Goal: Transaction & Acquisition: Purchase product/service

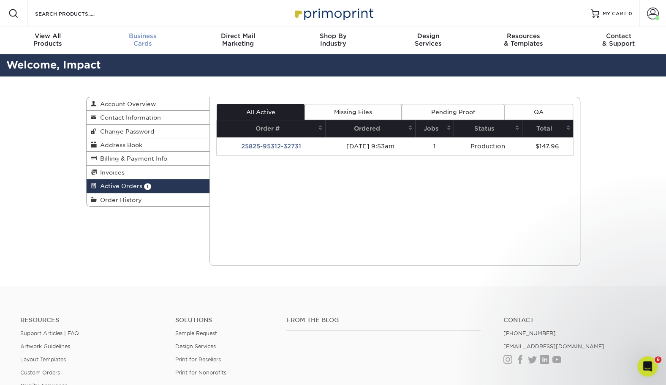
click at [144, 32] on span "Business" at bounding box center [142, 36] width 95 height 8
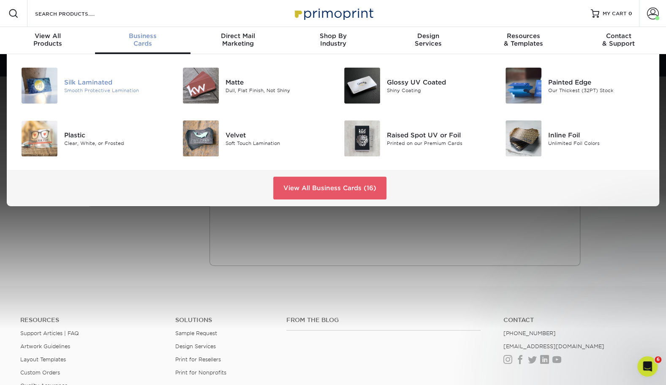
click at [110, 80] on div "Silk Laminated" at bounding box center [114, 81] width 101 height 9
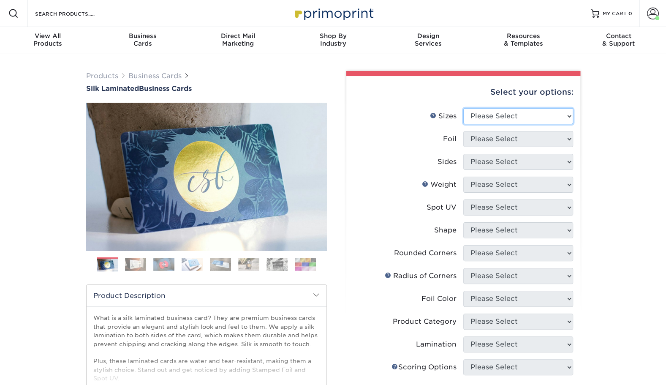
click at [501, 114] on select "Please Select 1.5" x 3.5" - Mini 1.75" x 3.5" - Mini 2" x 2" - Square 2" x 3" -…" at bounding box center [518, 116] width 110 height 16
select select "2.00x3.50"
click at [463, 108] on select "Please Select 1.5" x 3.5" - Mini 1.75" x 3.5" - Mini 2" x 2" - Square 2" x 3" -…" at bounding box center [518, 116] width 110 height 16
click at [484, 135] on select "Please Select Yes No" at bounding box center [518, 139] width 110 height 16
select select "0"
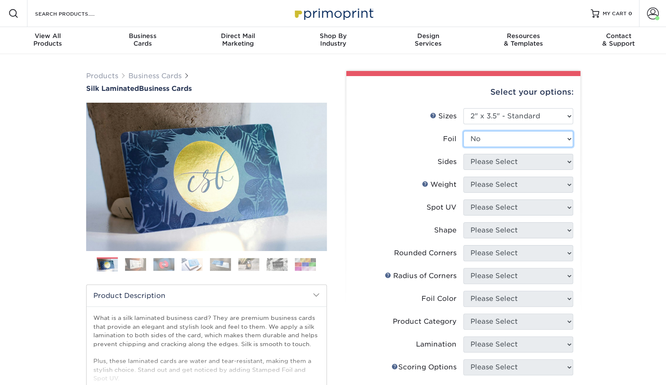
click at [463, 131] on select "Please Select Yes No" at bounding box center [518, 139] width 110 height 16
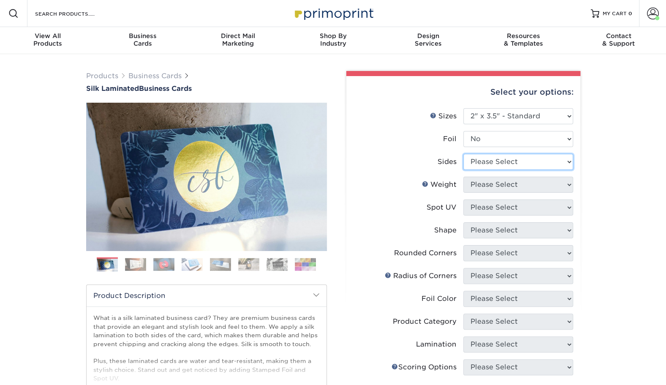
click at [491, 163] on select "Please Select Print Both Sides Print Front Only" at bounding box center [518, 162] width 110 height 16
select select "13abbda7-1d64-4f25-8bb2-c179b224825d"
click at [463, 154] on select "Please Select Print Both Sides Print Front Only" at bounding box center [518, 162] width 110 height 16
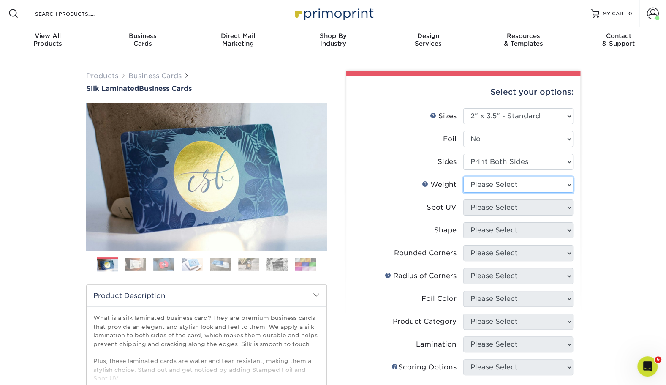
click at [488, 184] on select "Please Select 16PT" at bounding box center [518, 184] width 110 height 16
select select "16PT"
click at [463, 176] on select "Please Select 16PT" at bounding box center [518, 184] width 110 height 16
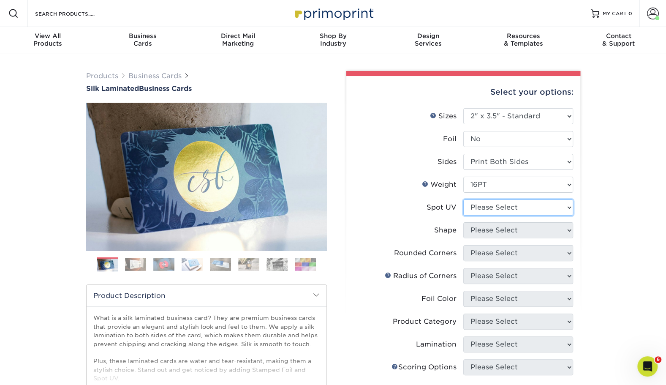
click at [481, 206] on select "Please Select No Spot UV Front and Back (Both Sides) Front Only Back Only" at bounding box center [518, 207] width 110 height 16
select select "0"
click at [463, 199] on select "Please Select No Spot UV Front and Back (Both Sides) Front Only Back Only" at bounding box center [518, 207] width 110 height 16
click at [473, 228] on select "Please Select Standard" at bounding box center [518, 230] width 110 height 16
select select "standard"
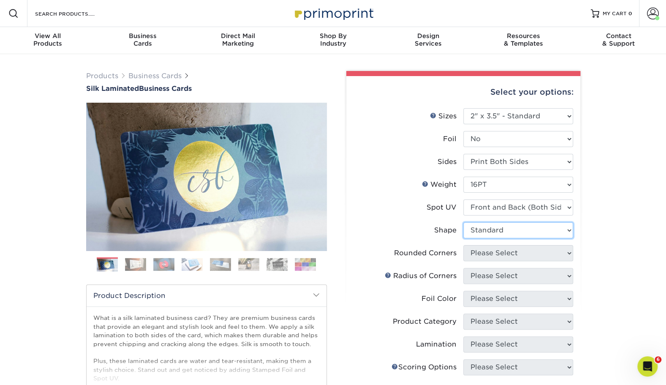
click at [463, 222] on select "Please Select Standard" at bounding box center [518, 230] width 110 height 16
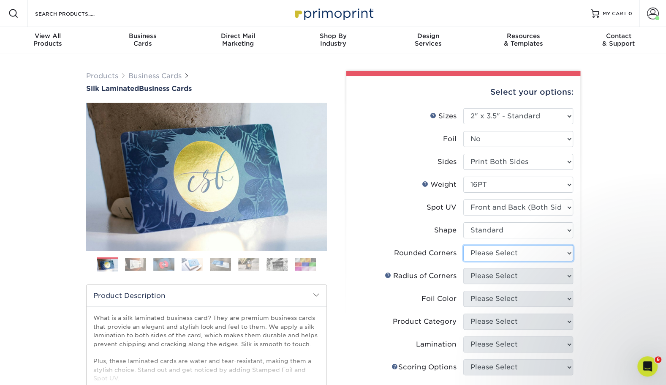
click at [473, 255] on select "Please Select Yes - Round 2 Corners Yes - Round 4 Corners No" at bounding box center [518, 253] width 110 height 16
select select "0"
click at [463, 245] on select "Please Select Yes - Round 2 Corners Yes - Round 4 Corners No" at bounding box center [518, 253] width 110 height 16
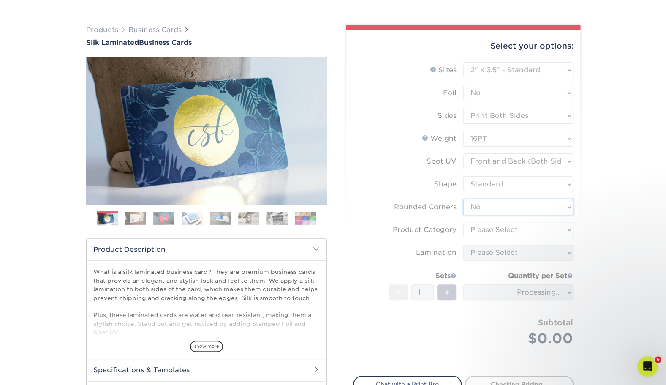
scroll to position [47, 0]
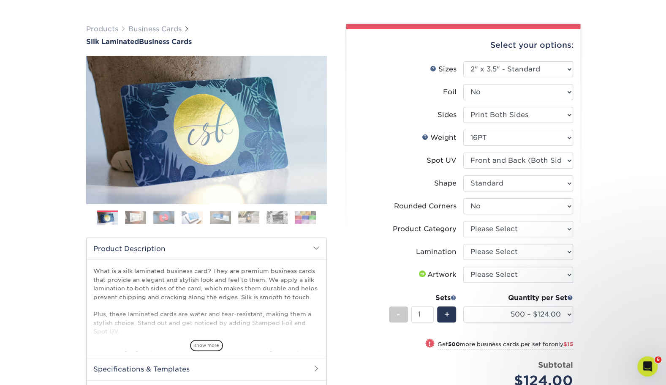
click at [523, 219] on li "Rounded Corners Please Select Yes - Round 2 Corners Yes - Round 4 Corners No" at bounding box center [463, 209] width 220 height 23
click at [519, 225] on select "Please Select Business Cards" at bounding box center [518, 229] width 110 height 16
select select "3b5148f1-0588-4f88-a218-97bcfdce65c1"
click at [463, 221] on select "Please Select Business Cards" at bounding box center [518, 229] width 110 height 16
click at [499, 250] on select "Please Select Silk" at bounding box center [518, 252] width 110 height 16
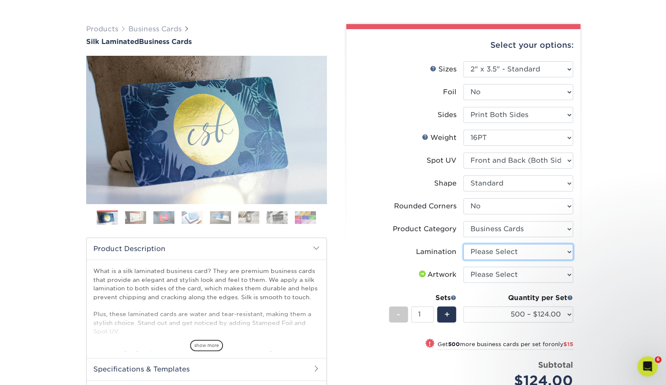
select select "ccacb42f-45f7-42d3-bbd3-7c8421cf37f0"
click at [463, 244] on select "Please Select Silk" at bounding box center [518, 252] width 110 height 16
click at [488, 271] on select "Please Select I will upload files I need a design - $100" at bounding box center [518, 274] width 110 height 16
select select "upload"
click at [463, 266] on select "Please Select I will upload files I need a design - $100" at bounding box center [518, 274] width 110 height 16
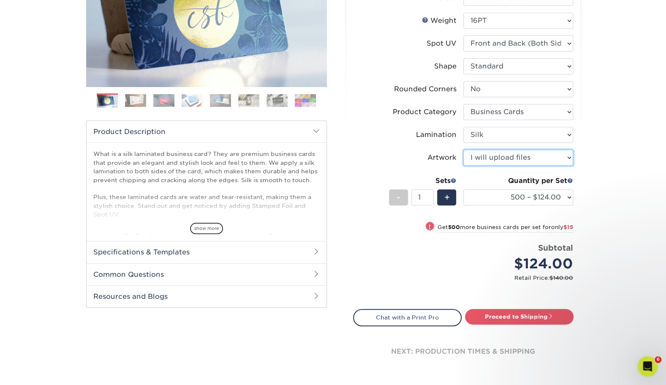
scroll to position [164, 0]
click at [548, 194] on select "500 – $124.00 1000 – $139.00 2500 – $341.00 5000 – $571.00 10000 – $1028.00" at bounding box center [518, 197] width 110 height 16
select select "1000 – $139.00"
click at [463, 189] on select "500 – $124.00 1000 – $139.00 2500 – $341.00 5000 – $571.00 10000 – $1028.00" at bounding box center [518, 197] width 110 height 16
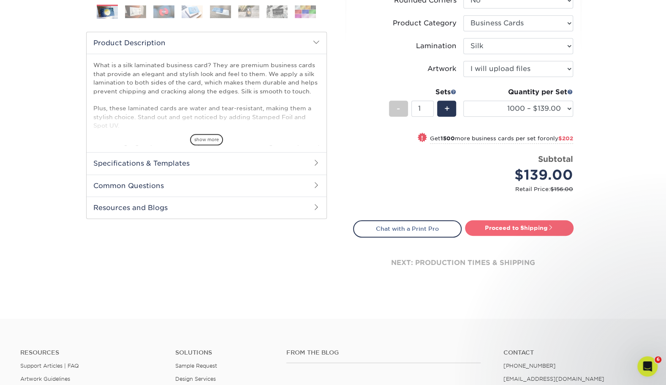
click at [524, 225] on link "Proceed to Shipping" at bounding box center [519, 227] width 109 height 15
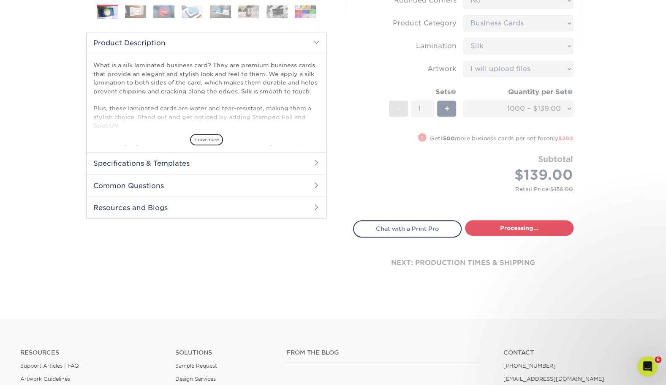
select select "cb454609-49fa-4780-9579-c9522ab991d3"
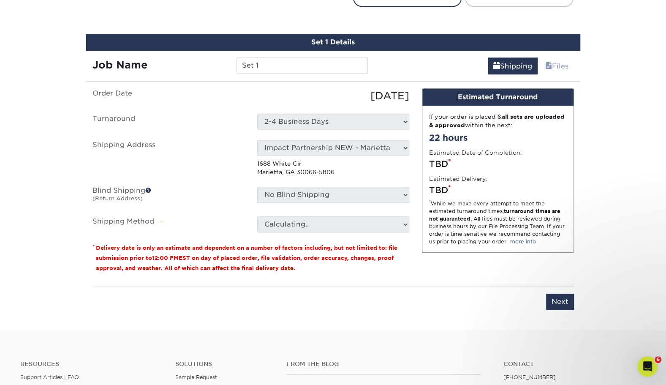
scroll to position [495, 0]
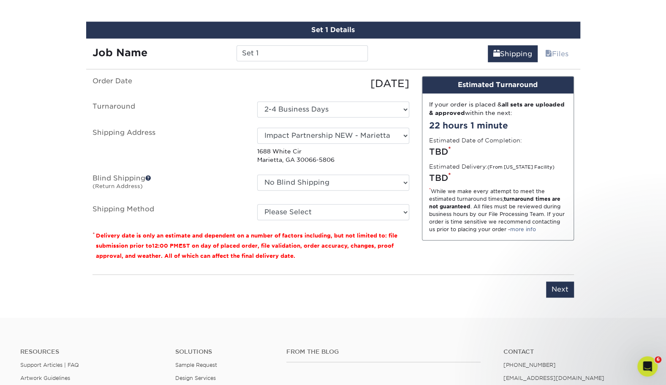
click at [200, 127] on label "Shipping Address" at bounding box center [168, 145] width 165 height 37
drag, startPoint x: 264, startPoint y: 57, endPoint x: 229, endPoint y: 55, distance: 35.6
click at [229, 55] on div "Job Name Set 1" at bounding box center [230, 53] width 288 height 16
paste input "RudolphD_BusinessCard_s02_VD"
click at [347, 52] on input "RudolphD_BusinessCard_s02_VD" at bounding box center [301, 53] width 131 height 16
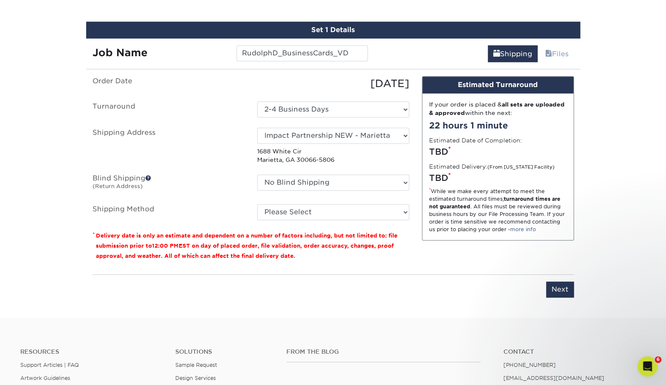
click at [225, 124] on ul "Order Date 08/26/2025 Turnaround Select One 2-4 Business Days Shipping Address …" at bounding box center [250, 148] width 317 height 144
click at [332, 54] on input "RudolphD_BusinessCards_VD" at bounding box center [301, 53] width 131 height 16
type input "RudolphD_BusinessCard_VD"
click at [189, 144] on label "Shipping Address" at bounding box center [168, 145] width 165 height 37
click at [308, 110] on select "Select One 2-4 Business Days" at bounding box center [333, 109] width 152 height 16
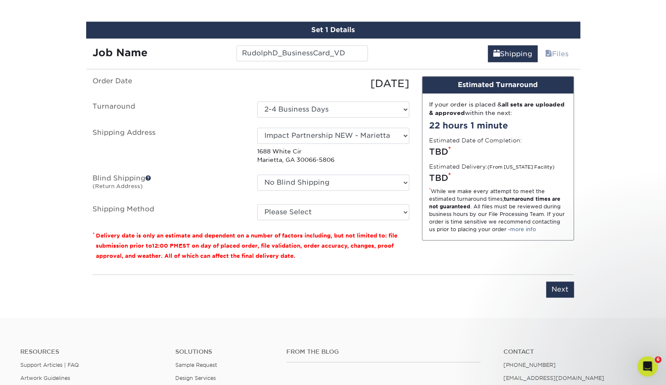
click at [231, 133] on label "Shipping Address" at bounding box center [168, 145] width 165 height 37
click at [199, 245] on small "Delivery date is only an estimate and dependent on a number of factors includin…" at bounding box center [246, 245] width 301 height 27
click at [363, 138] on select "Select One Andrew Hansen - Palm Spring, Suite 3 John McNamara - 7350 W. College…" at bounding box center [333, 135] width 152 height 16
select select "227912"
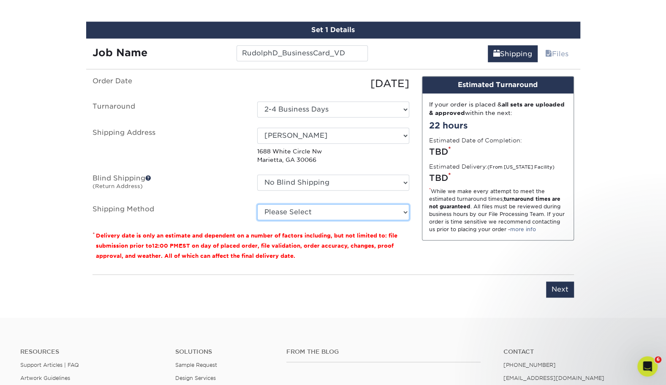
click at [276, 215] on select "Please Select Ground Shipping (+$8.96) 3 Day Shipping Service (+$16.56) 2 Day A…" at bounding box center [333, 212] width 152 height 16
select select "03"
click at [257, 204] on select "Please Select Ground Shipping (+$8.96) 3 Day Shipping Service (+$16.56) 2 Day A…" at bounding box center [333, 212] width 152 height 16
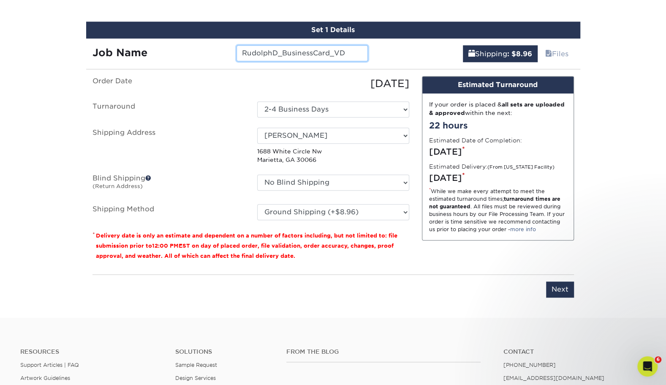
drag, startPoint x: 283, startPoint y: 54, endPoint x: 239, endPoint y: 57, distance: 44.5
click at [239, 57] on input "RudolphD_BusinessCard_VD" at bounding box center [301, 53] width 131 height 16
click at [557, 281] on input "Next" at bounding box center [560, 289] width 28 height 16
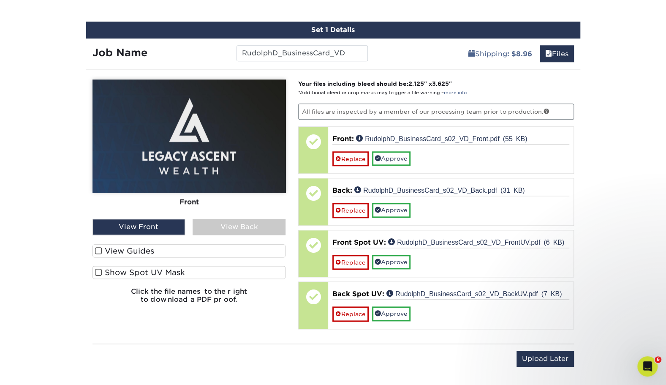
click at [154, 257] on div "View Guides" at bounding box center [188, 252] width 193 height 17
click at [153, 255] on div "View Guides" at bounding box center [188, 252] width 193 height 17
click at [148, 251] on label "View Guides" at bounding box center [188, 250] width 193 height 13
click at [0, 0] on input "View Guides" at bounding box center [0, 0] width 0 height 0
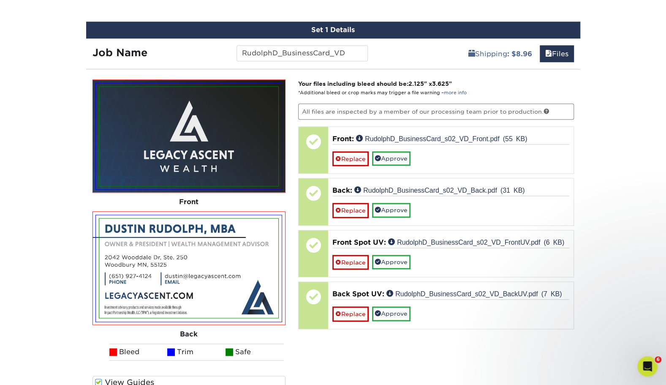
scroll to position [549, 0]
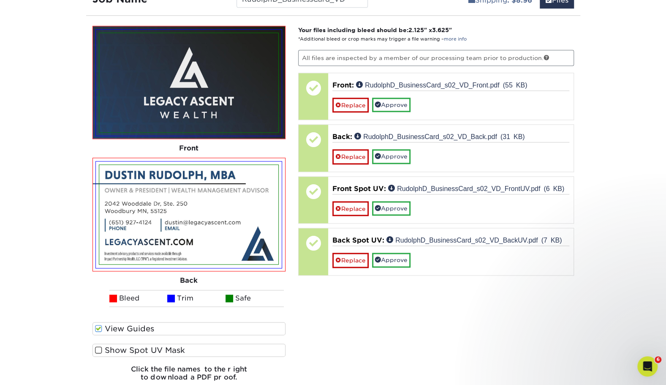
click at [141, 347] on label "Show Spot UV Mask" at bounding box center [188, 349] width 193 height 13
click at [0, 0] on input "Show Spot UV Mask" at bounding box center [0, 0] width 0 height 0
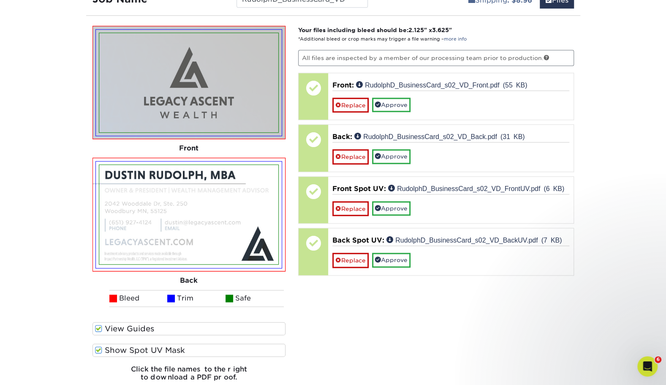
click at [102, 347] on label "Show Spot UV Mask" at bounding box center [188, 349] width 193 height 13
click at [0, 0] on input "Show Spot UV Mask" at bounding box center [0, 0] width 0 height 0
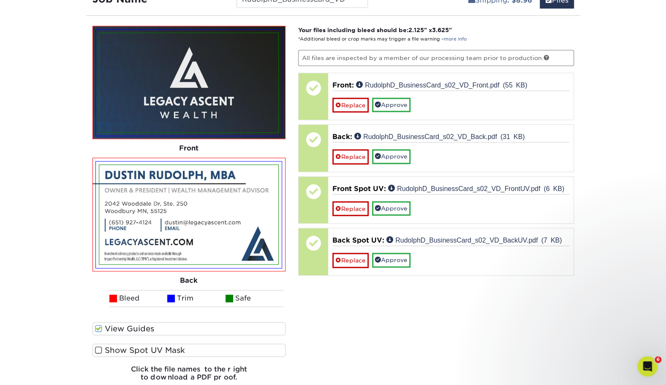
click at [102, 347] on label "Show Spot UV Mask" at bounding box center [188, 349] width 193 height 13
click at [0, 0] on input "Show Spot UV Mask" at bounding box center [0, 0] width 0 height 0
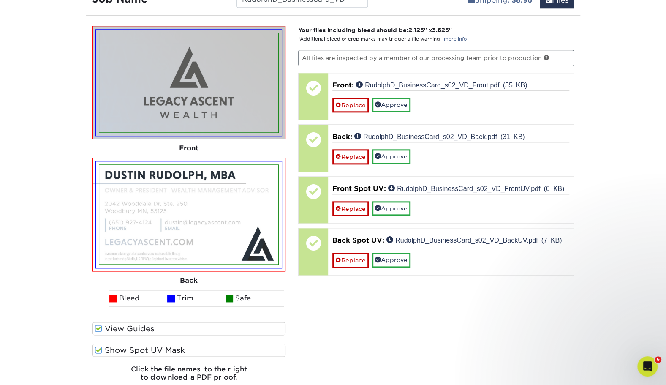
click at [100, 328] on span at bounding box center [98, 328] width 7 height 8
click at [0, 0] on input "View Guides" at bounding box center [0, 0] width 0 height 0
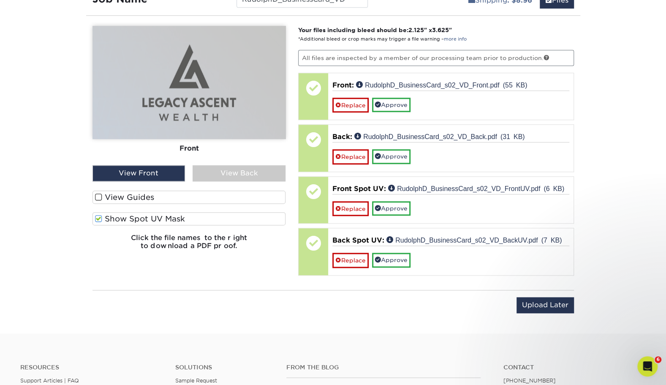
click at [133, 195] on label "View Guides" at bounding box center [188, 196] width 193 height 13
click at [0, 0] on input "View Guides" at bounding box center [0, 0] width 0 height 0
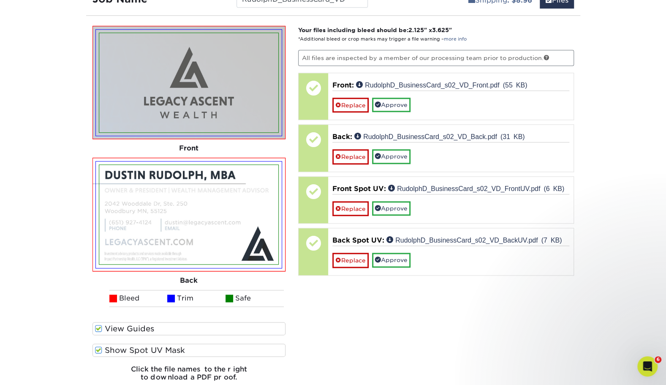
click at [121, 343] on label "Show Spot UV Mask" at bounding box center [188, 349] width 193 height 13
click at [0, 0] on input "Show Spot UV Mask" at bounding box center [0, 0] width 0 height 0
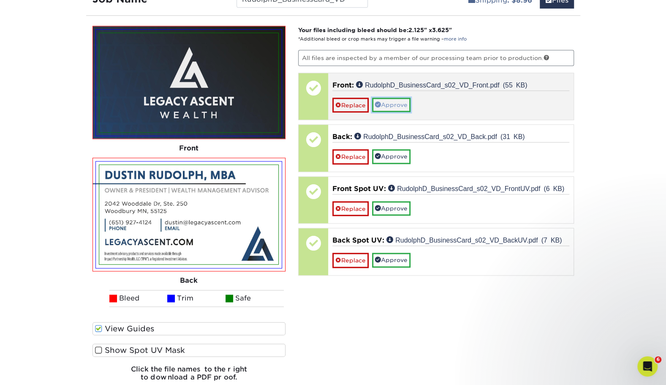
click at [396, 104] on link "Approve" at bounding box center [391, 105] width 38 height 14
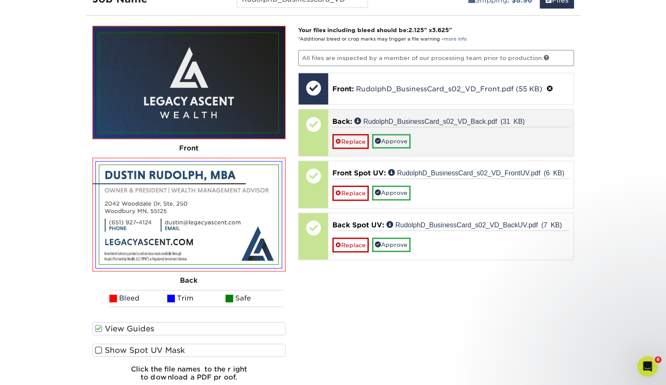
click at [393, 130] on div "Replace Approve" at bounding box center [450, 138] width 237 height 22
click at [393, 142] on link "Approve" at bounding box center [391, 141] width 38 height 14
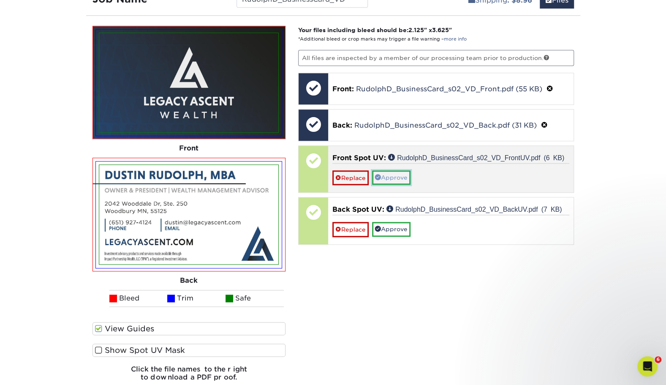
click at [389, 173] on link "Approve" at bounding box center [391, 177] width 38 height 14
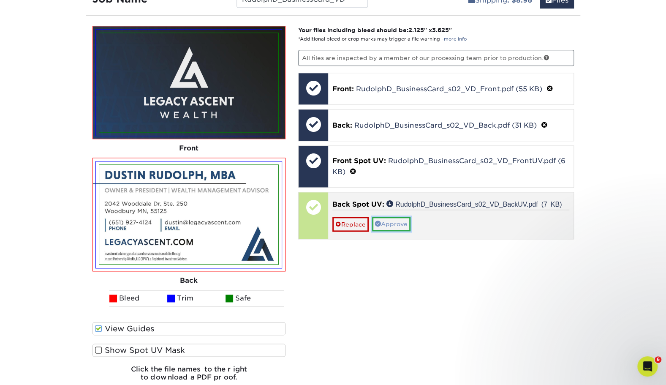
click at [390, 220] on link "Approve" at bounding box center [391, 224] width 38 height 14
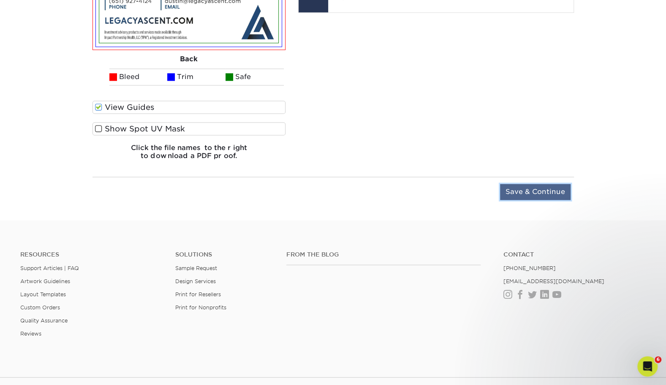
click at [507, 187] on input "Save & Continue" at bounding box center [535, 192] width 71 height 16
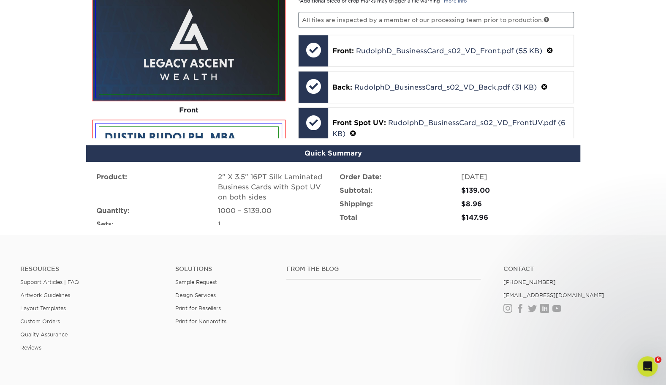
scroll to position [580, 0]
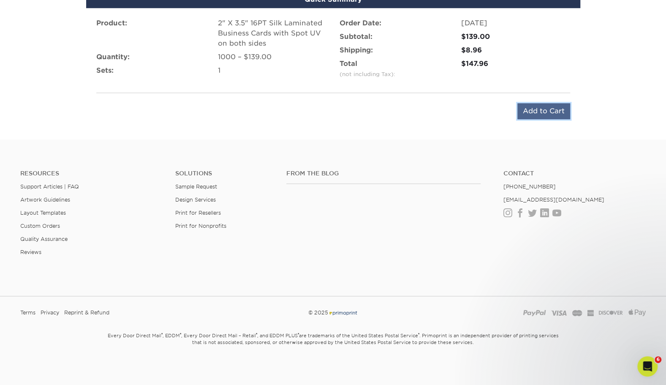
click at [541, 113] on input "Add to Cart" at bounding box center [543, 111] width 53 height 16
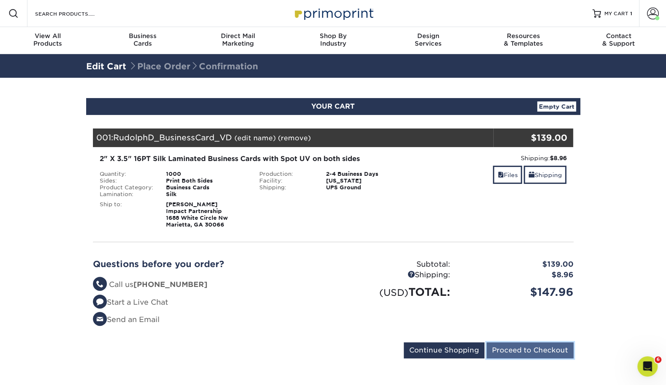
click at [529, 349] on input "Proceed to Checkout" at bounding box center [529, 350] width 87 height 16
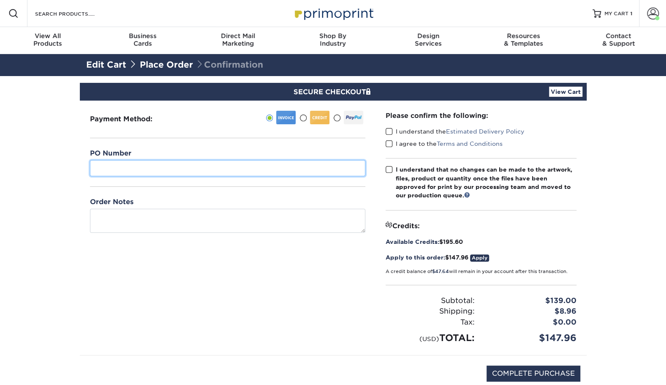
click at [234, 160] on input "text" at bounding box center [227, 168] width 275 height 16
paste input "RudolphD_BusinessCard_VD"
type input "RudolphD_BusinessCard_VD"
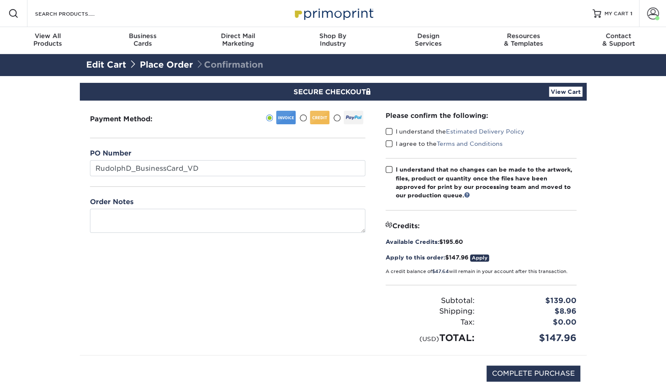
click at [182, 298] on div "Payment Method:" at bounding box center [228, 227] width 296 height 254
click at [393, 132] on label "I understand the Estimated Delivery Policy" at bounding box center [454, 131] width 139 height 8
click at [0, 0] on input "I understand the Estimated Delivery Policy" at bounding box center [0, 0] width 0 height 0
click at [388, 147] on span at bounding box center [388, 144] width 7 height 8
click at [0, 0] on input "I agree to the Terms and Conditions" at bounding box center [0, 0] width 0 height 0
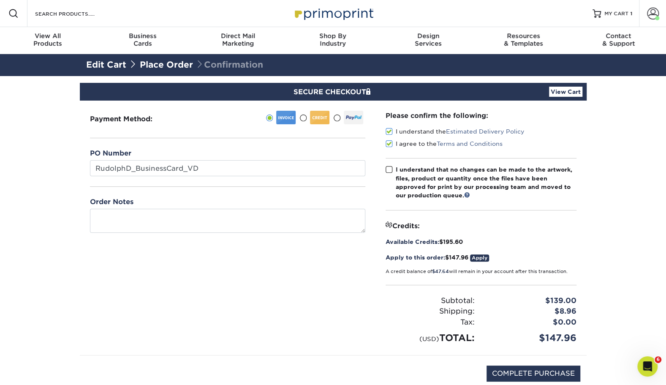
click at [388, 163] on div "Please confirm the following: I understand the Estimated Delivery Policy I agre…" at bounding box center [480, 228] width 191 height 234
click at [390, 165] on span at bounding box center [388, 169] width 7 height 8
click at [0, 0] on input "I understand that no changes can be made to the artwork, files, product or quan…" at bounding box center [0, 0] width 0 height 0
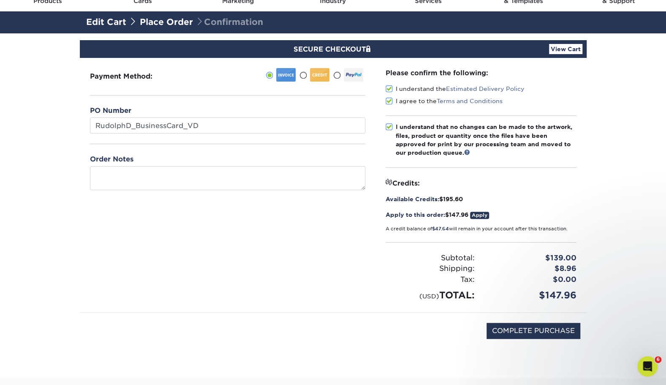
scroll to position [43, 0]
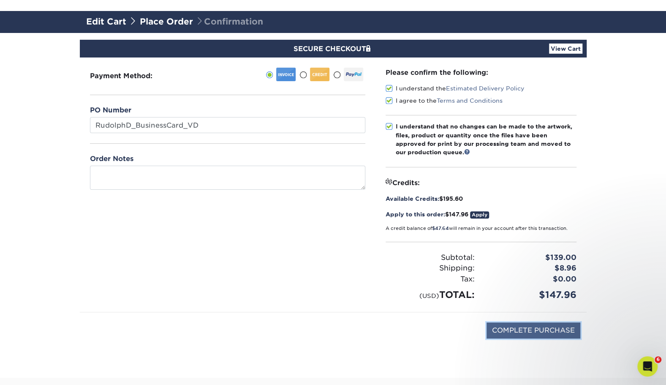
click at [504, 328] on input "COMPLETE PURCHASE" at bounding box center [533, 330] width 94 height 16
type input "PROCESSING, PLEASE WAIT..."
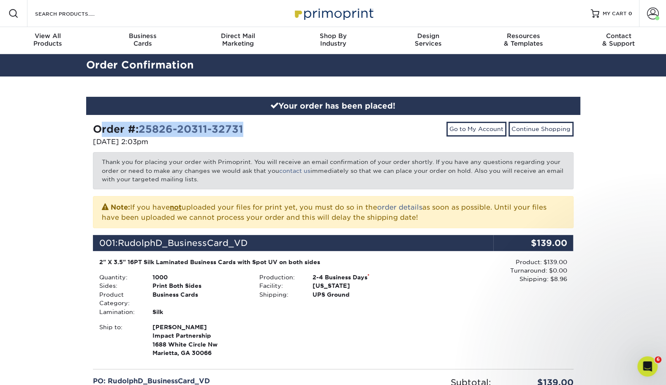
drag, startPoint x: 273, startPoint y: 127, endPoint x: 86, endPoint y: 132, distance: 186.7
click at [87, 132] on div "Order #: 25826-20311-32731 [DATE] 2:03pm" at bounding box center [210, 135] width 247 height 27
copy strong "Order #: 25826-20311-32731"
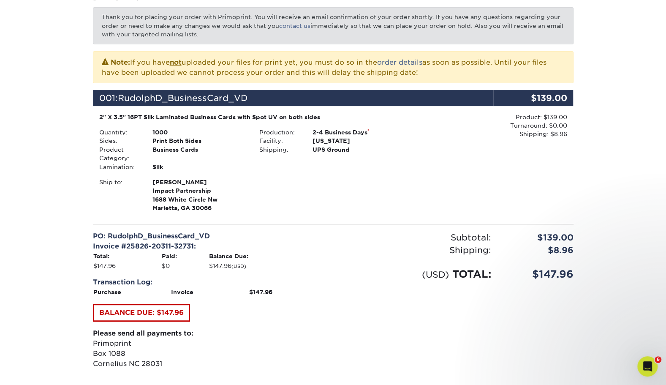
scroll to position [146, 0]
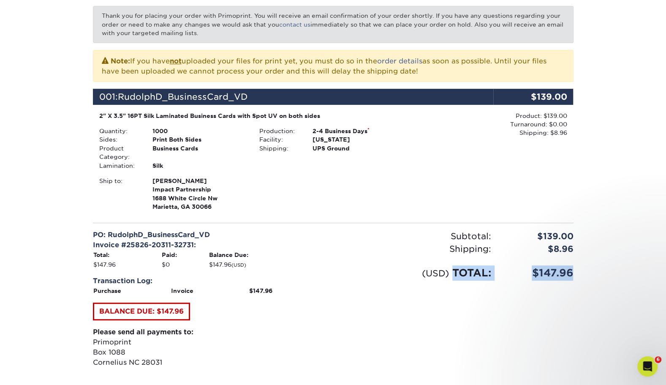
drag, startPoint x: 583, startPoint y: 277, endPoint x: 450, endPoint y: 270, distance: 133.2
click at [450, 270] on div "Your order has been placed! Order #: 25826-20311-32731 [DATE] 2:03pm Go to My A…" at bounding box center [333, 183] width 507 height 507
copy div "TOTAL: $147.96"
